Goal: Task Accomplishment & Management: Manage account settings

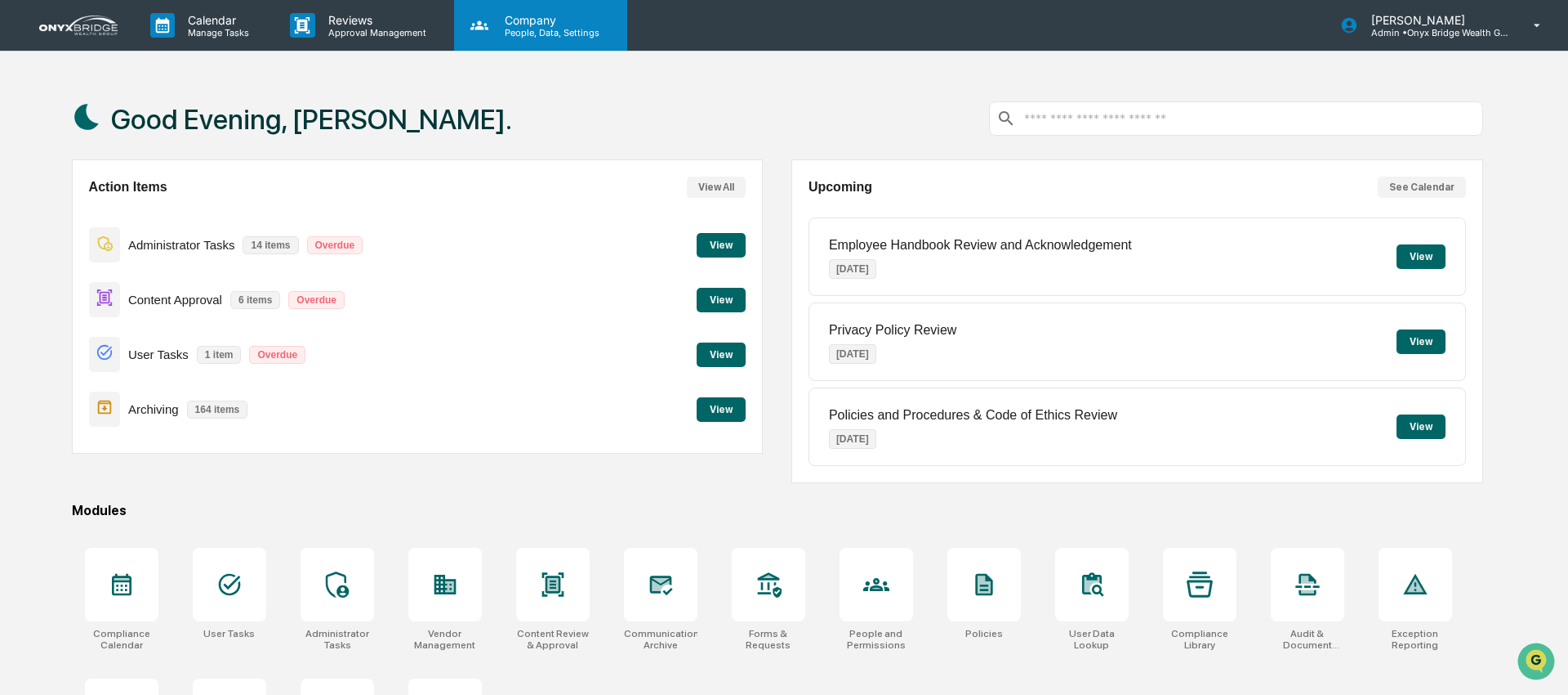
click at [528, 33] on p "People, Data, Settings" at bounding box center [549, 33] width 116 height 12
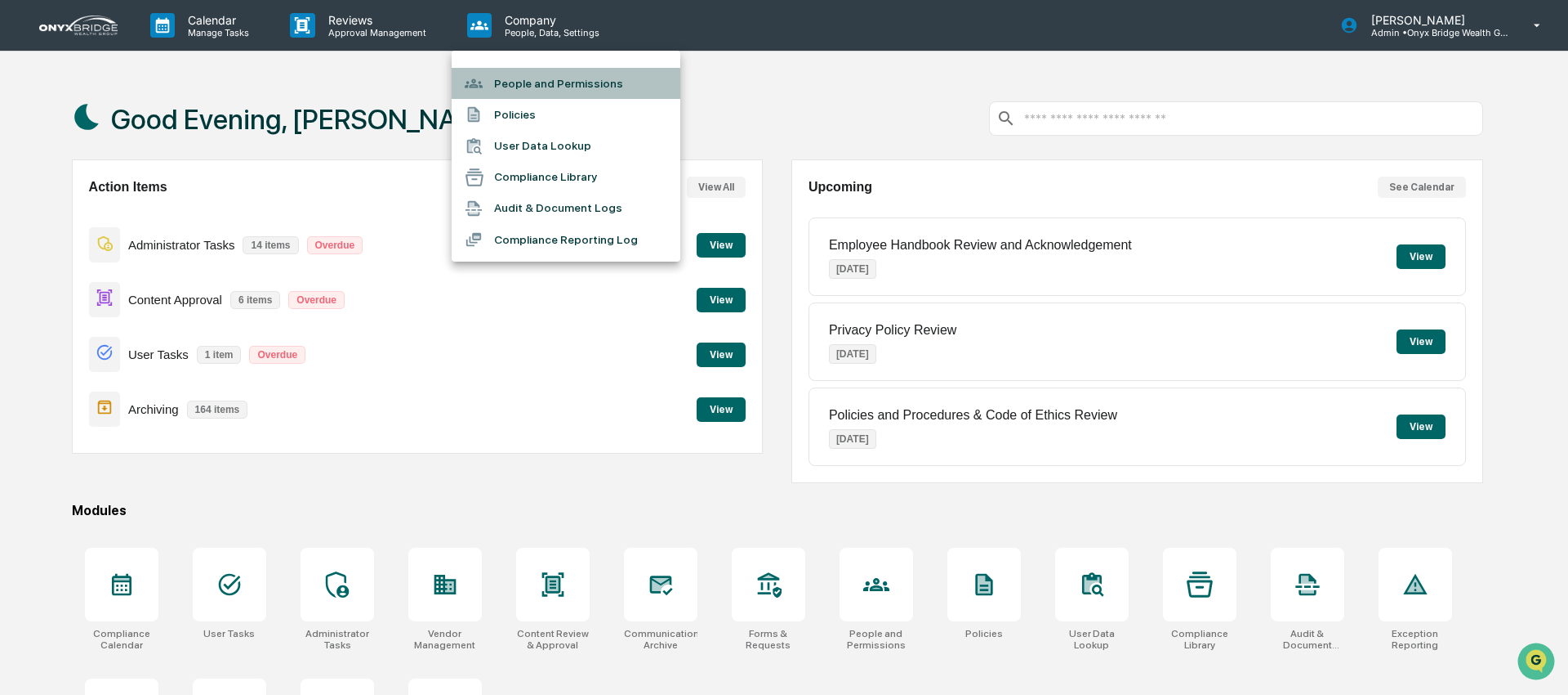
click at [522, 93] on li "People and Permissions" at bounding box center [566, 83] width 229 height 31
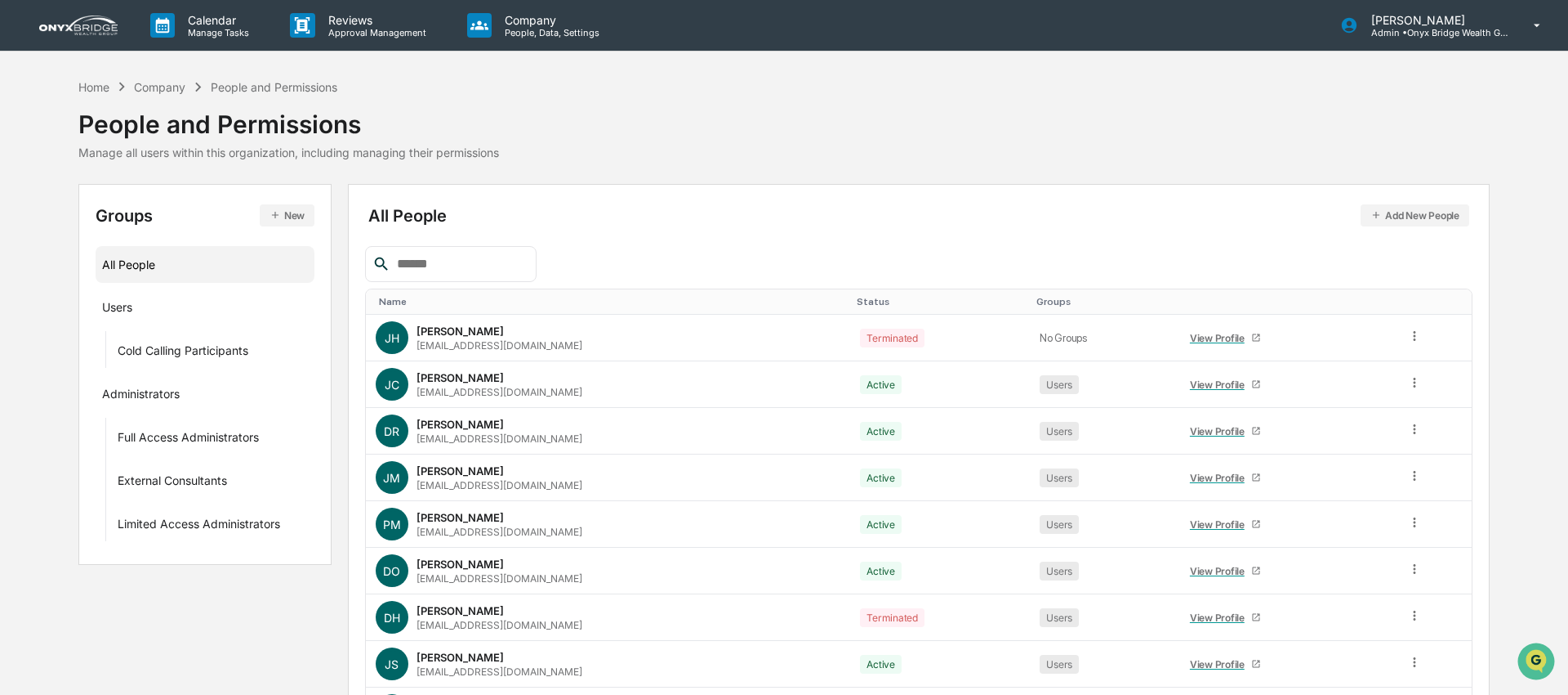
click at [436, 263] on input "text" at bounding box center [459, 264] width 139 height 21
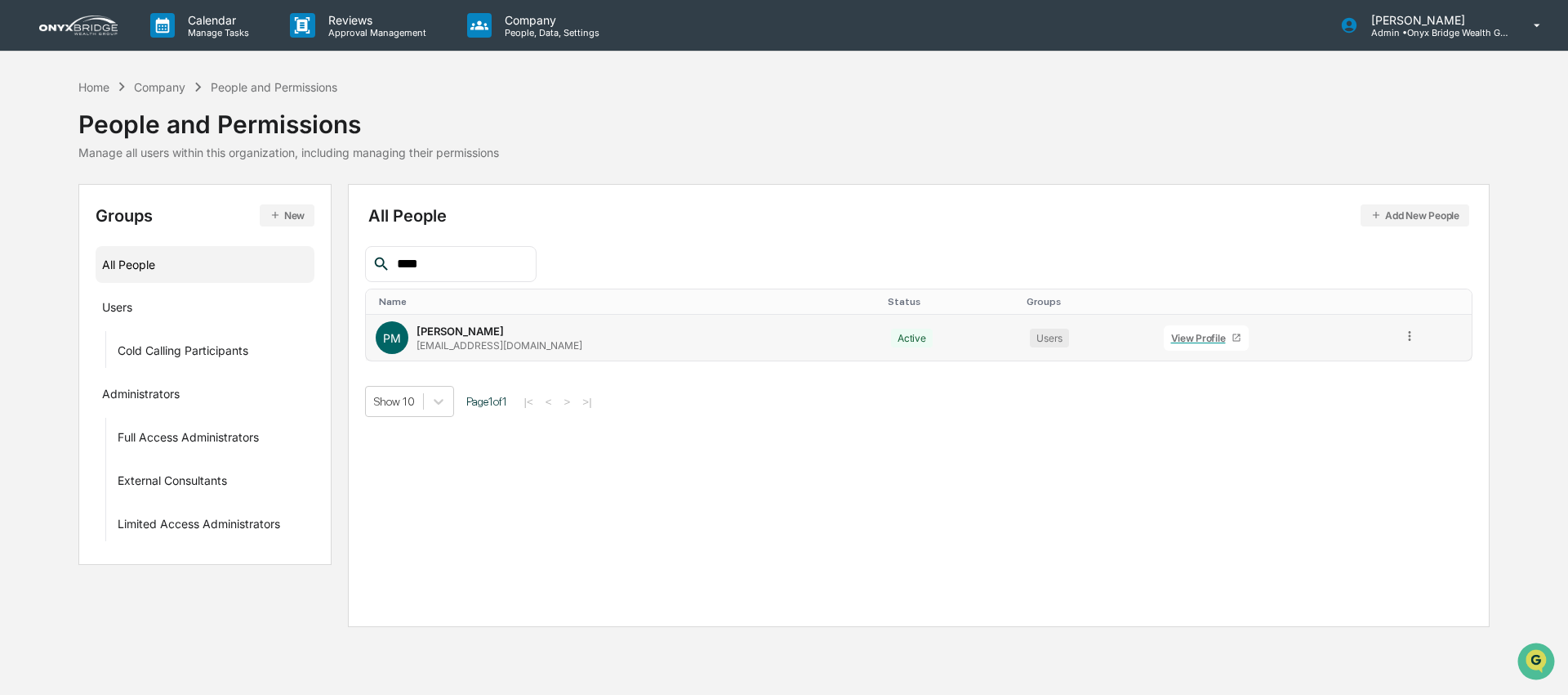
type input "****"
click at [1171, 340] on div "View Profile" at bounding box center [1202, 337] width 61 height 12
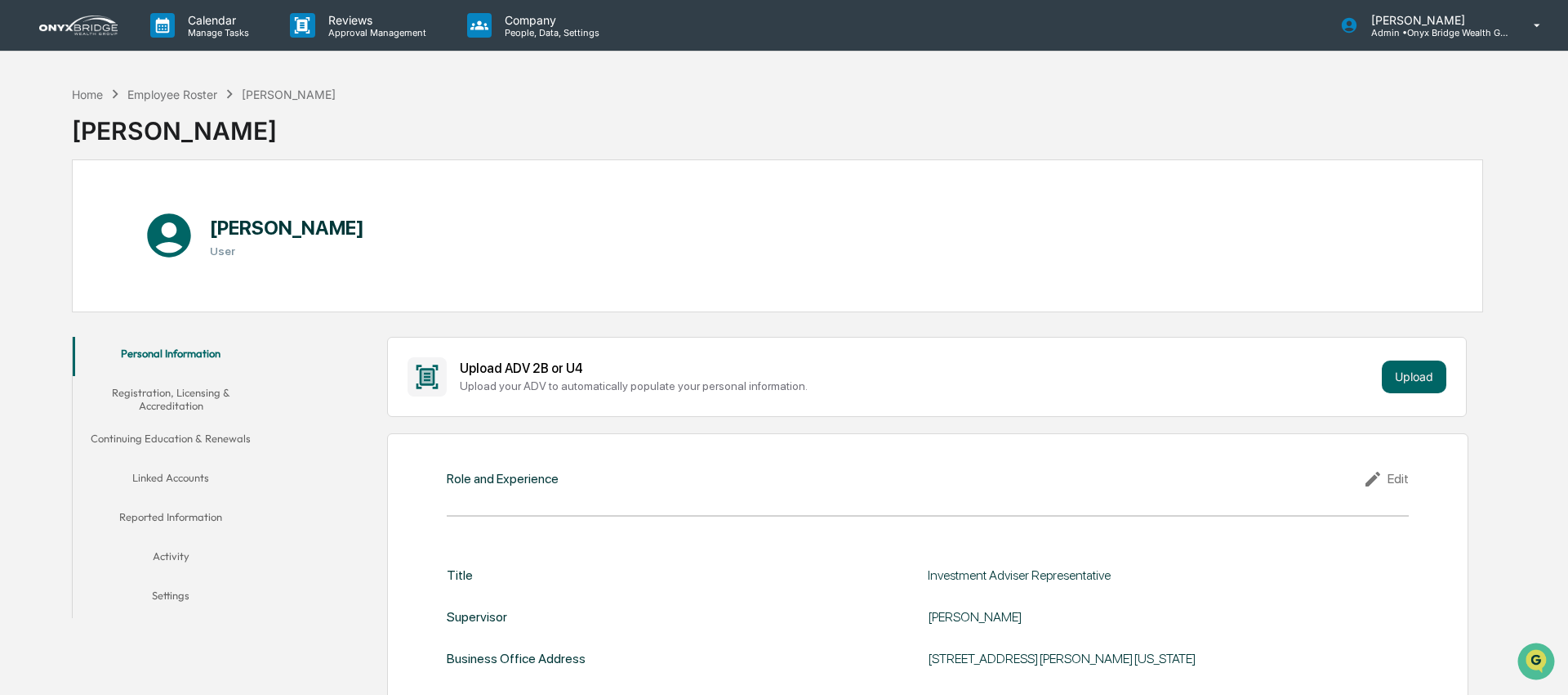
click at [181, 602] on button "Settings" at bounding box center [171, 597] width 197 height 39
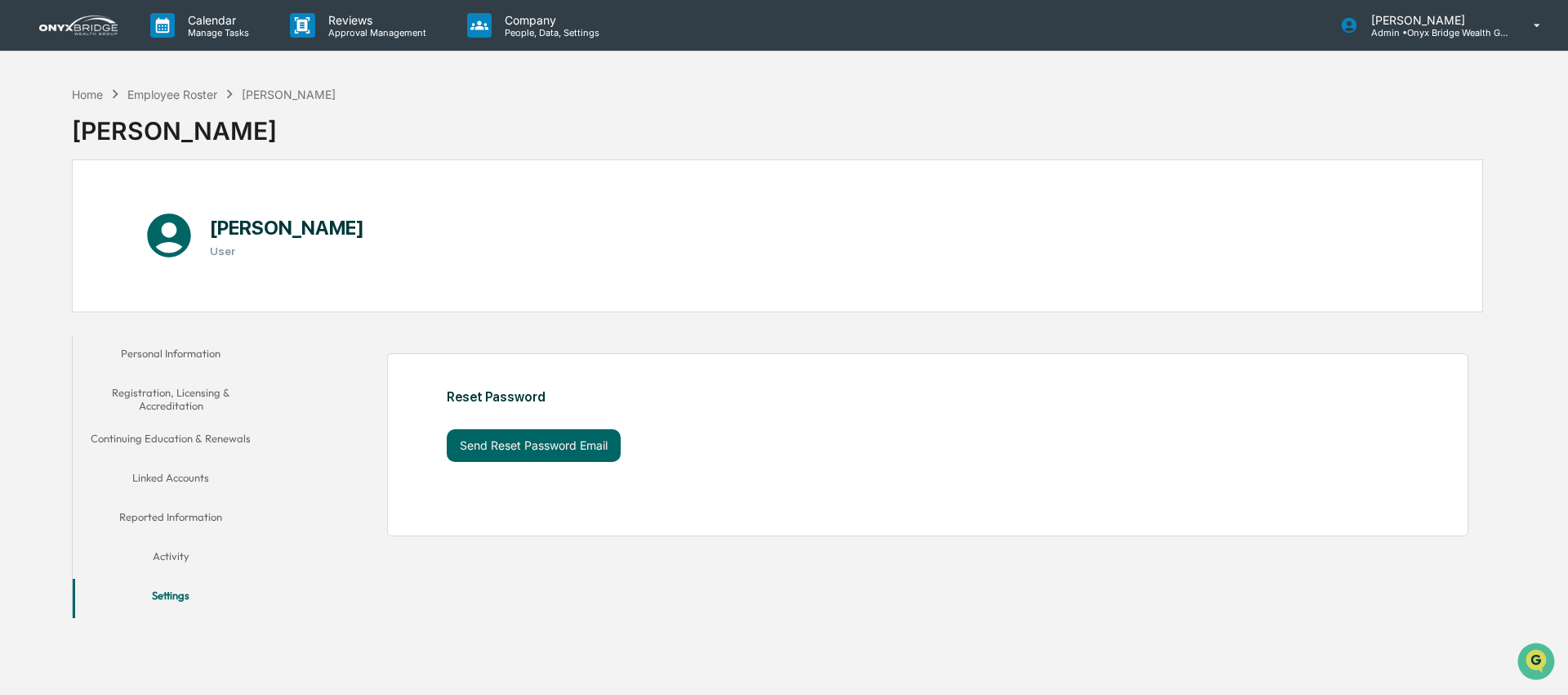
scroll to position [78, 0]
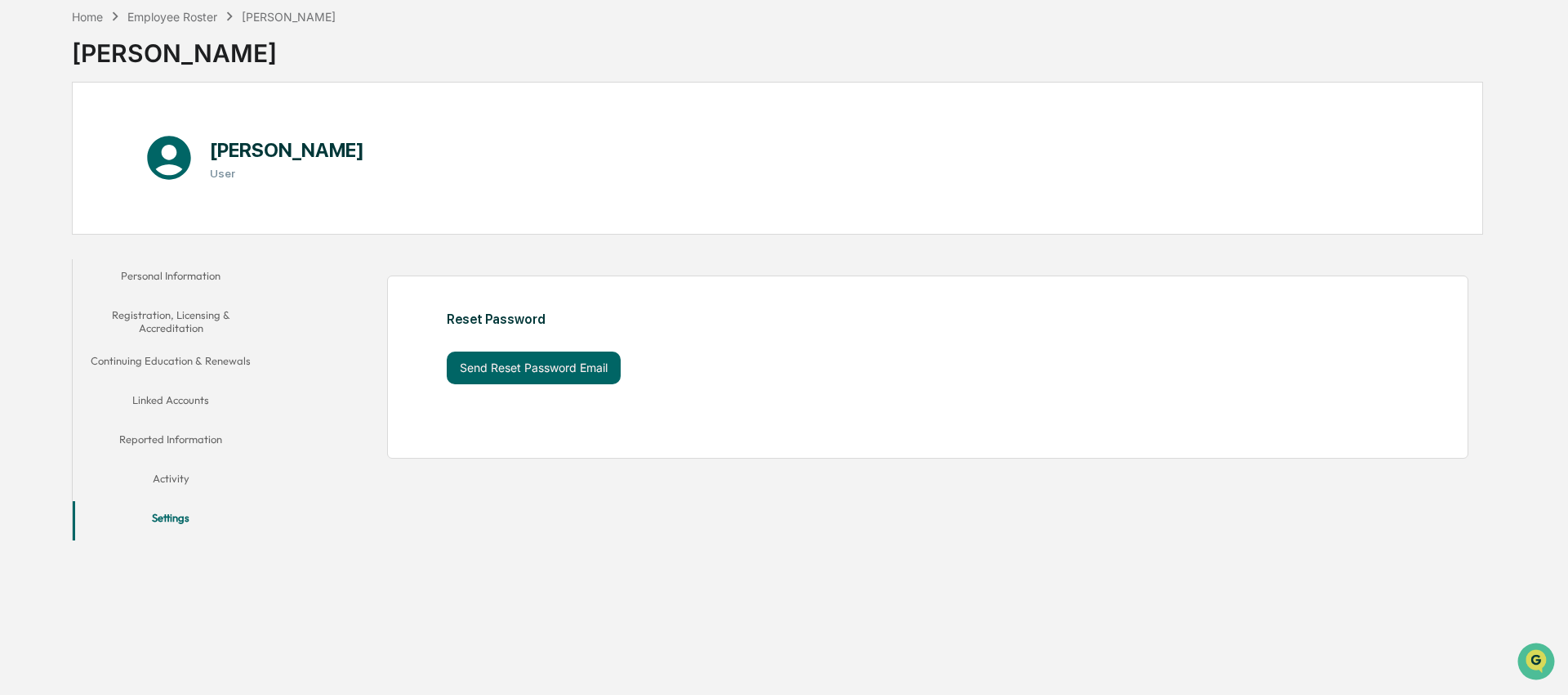
click at [164, 476] on button "Activity" at bounding box center [171, 481] width 197 height 39
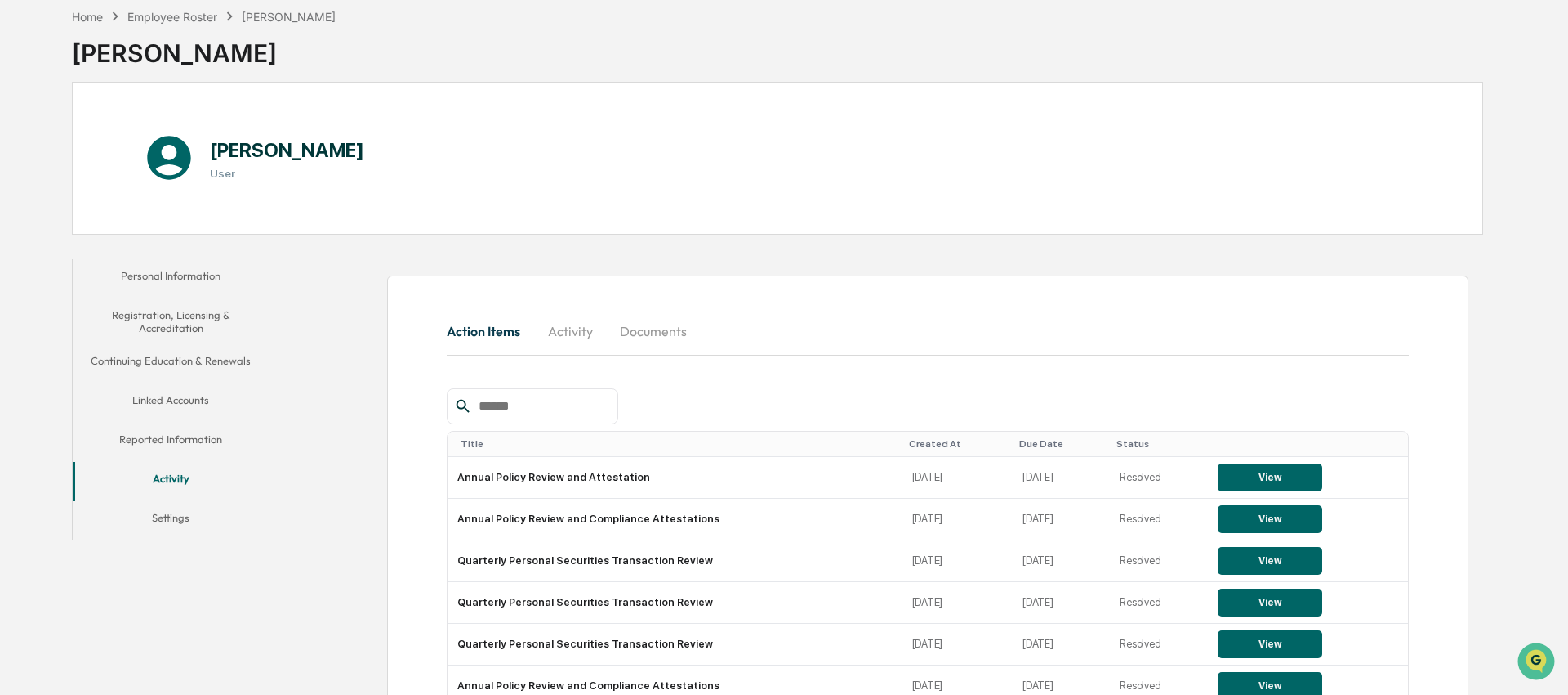
click at [168, 435] on button "Reported Information" at bounding box center [171, 441] width 197 height 39
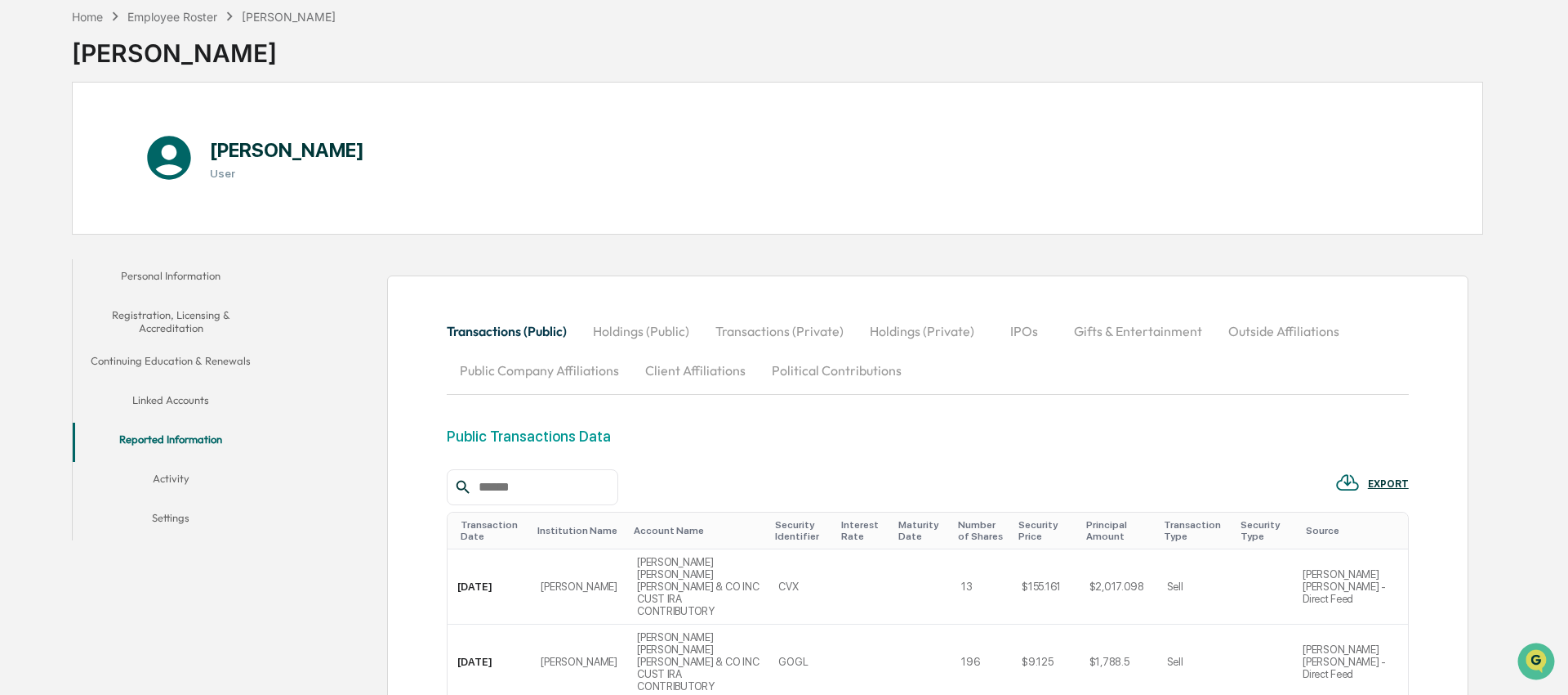
click at [172, 472] on button "Activity" at bounding box center [171, 481] width 197 height 39
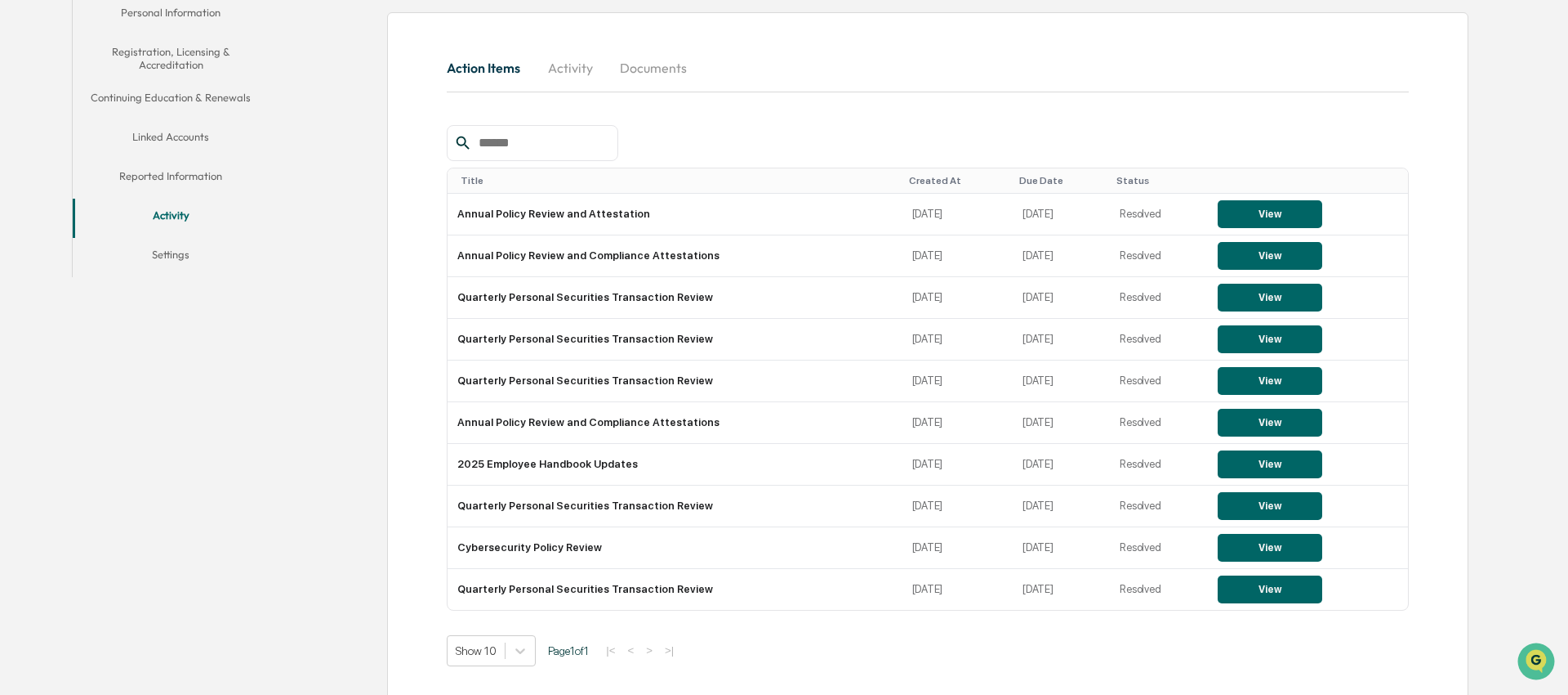
click at [169, 259] on button "Settings" at bounding box center [171, 257] width 197 height 39
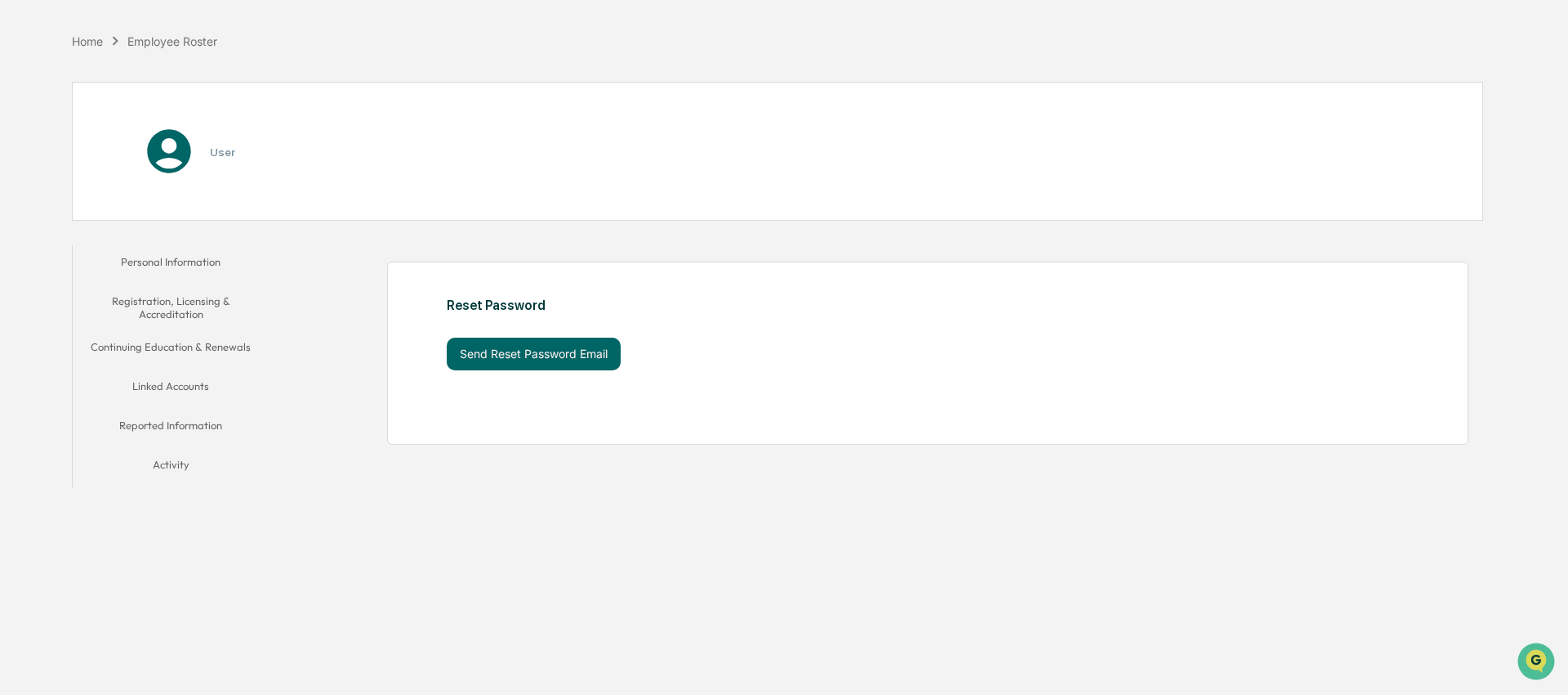
scroll to position [78, 0]
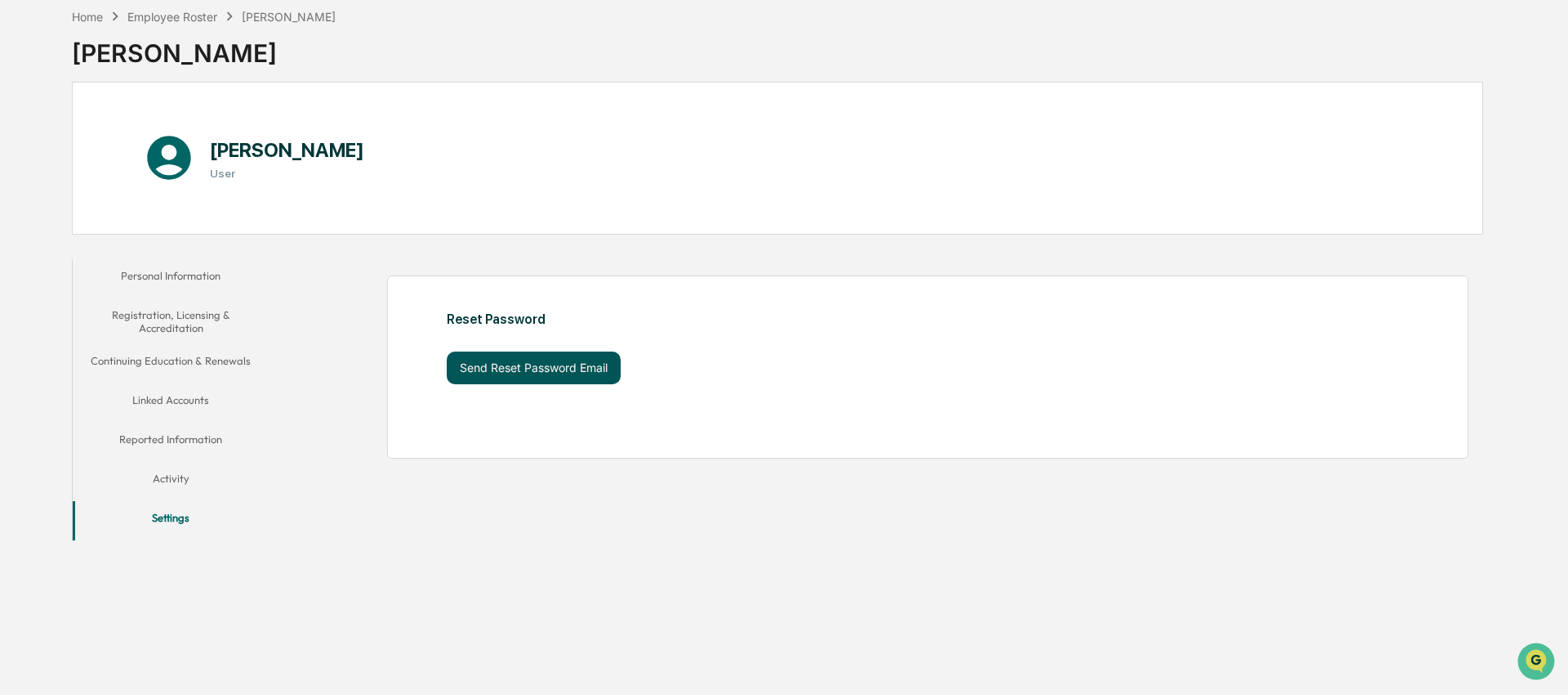
click at [532, 367] on button "Send Reset Password Email" at bounding box center [533, 368] width 174 height 33
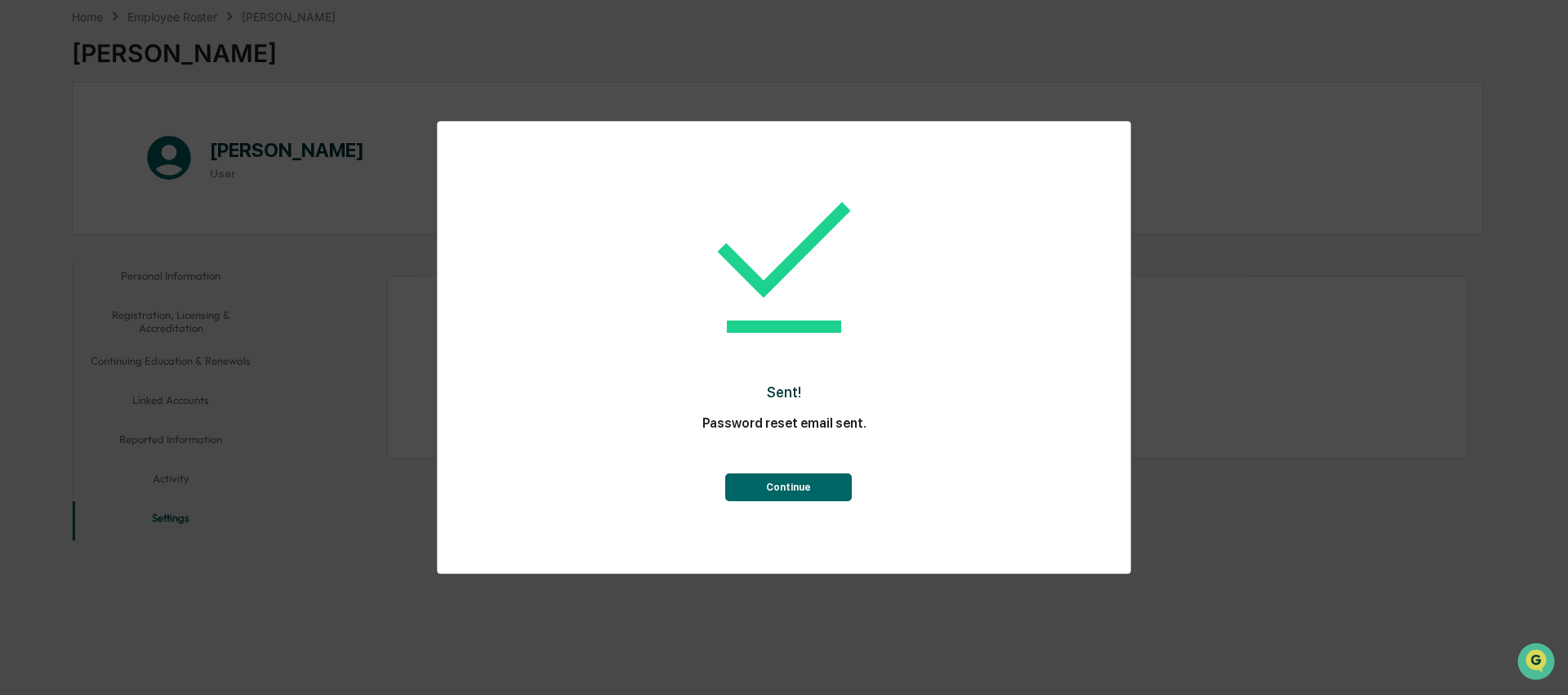
click at [797, 491] on button "Continue" at bounding box center [789, 487] width 127 height 27
